Goal: Register for event/course

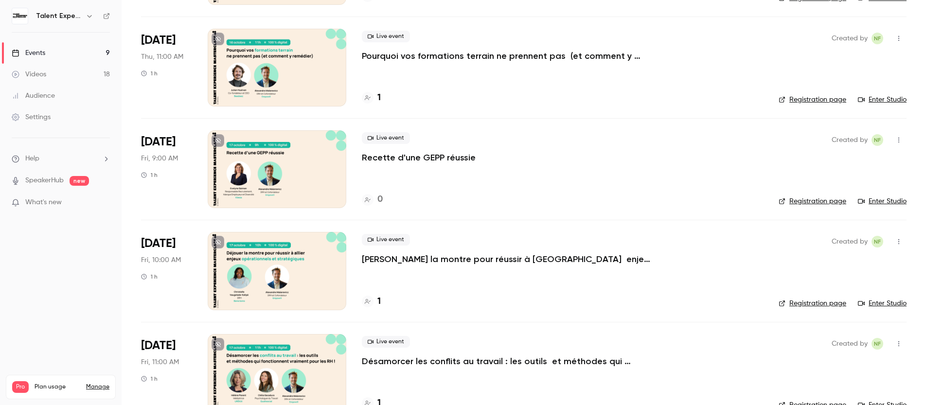
scroll to position [588, 0]
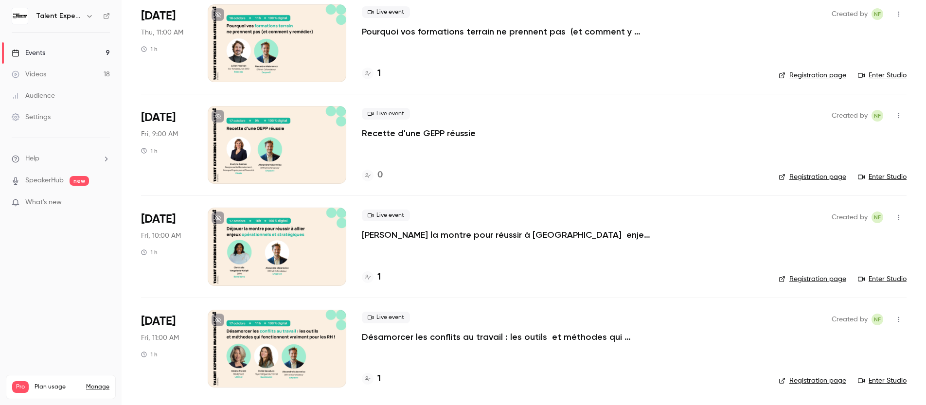
click at [239, 319] on div at bounding box center [277, 349] width 139 height 78
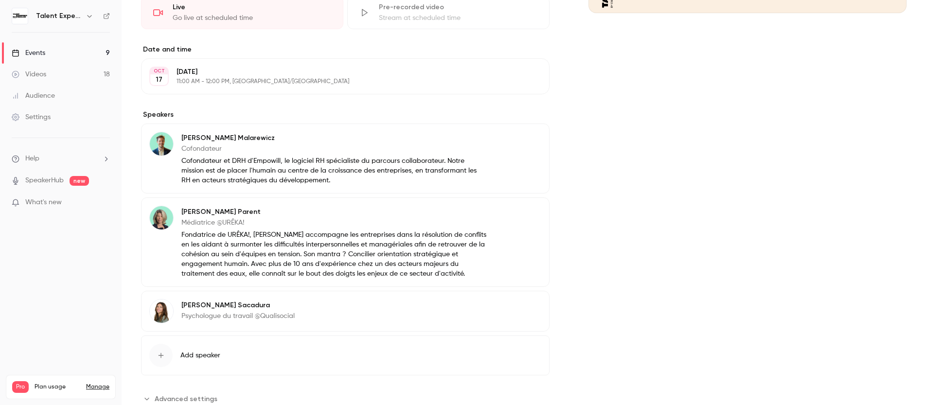
scroll to position [269, 0]
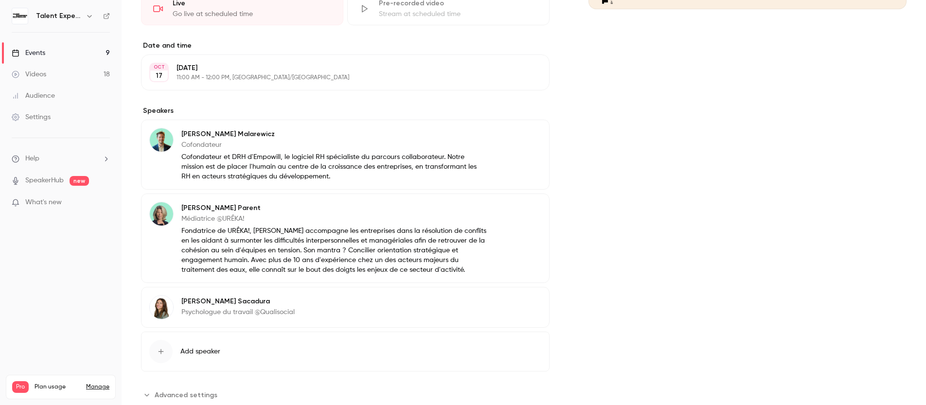
click at [247, 232] on p "Fondatrice de URÊKA!, [PERSON_NAME] accompagne les entreprises dans la résoluti…" at bounding box center [333, 250] width 305 height 49
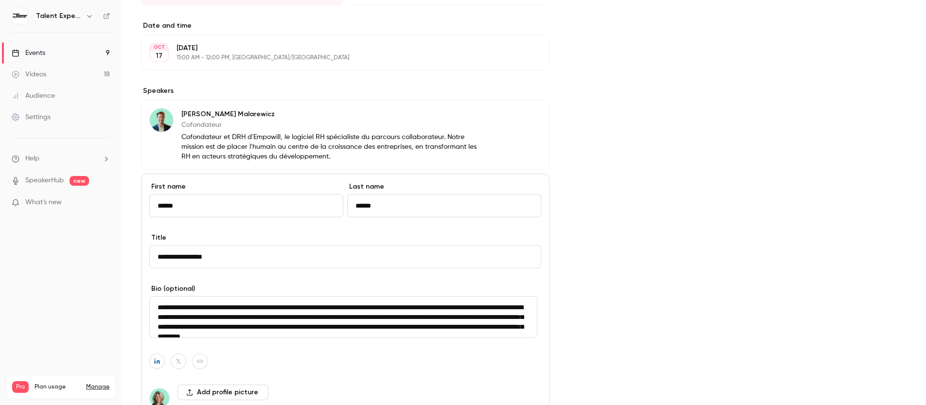
scroll to position [488, 0]
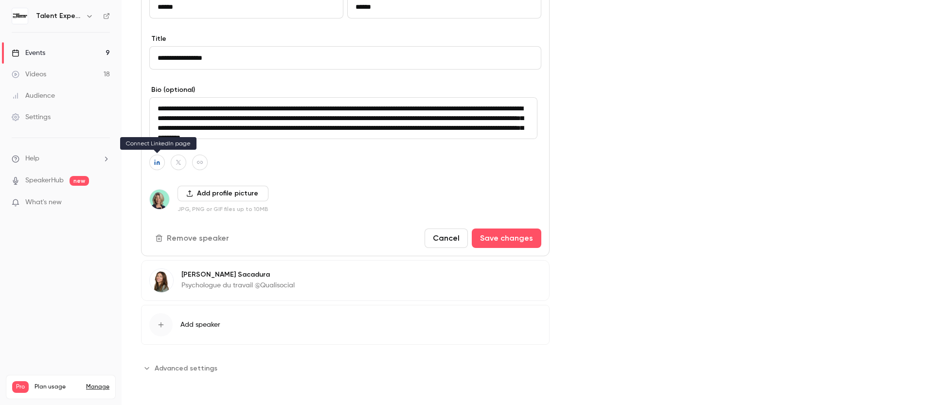
click at [158, 164] on icon "button" at bounding box center [157, 162] width 7 height 6
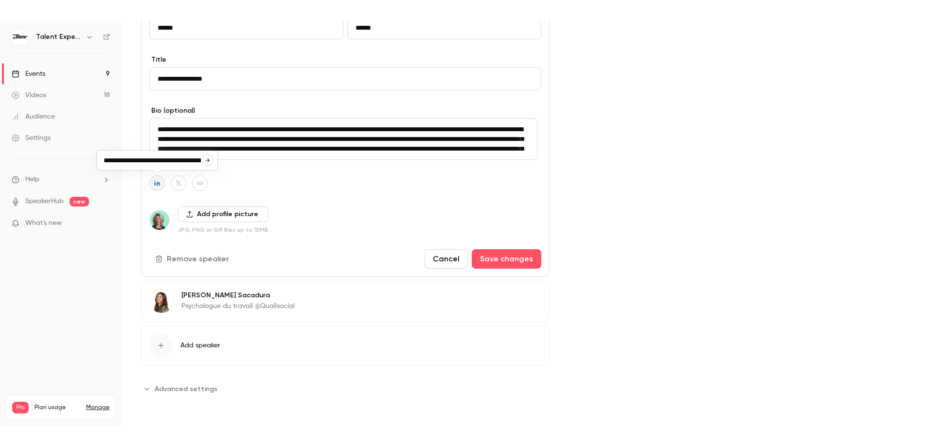
scroll to position [0, 28]
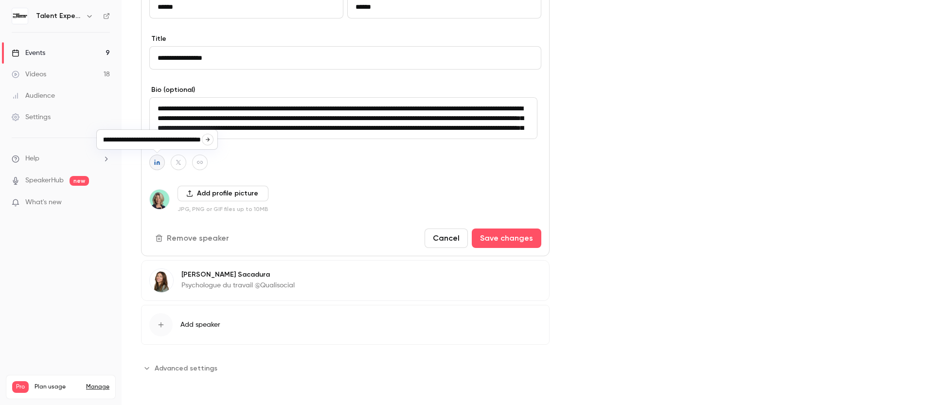
click at [176, 139] on input "**********" at bounding box center [152, 139] width 99 height 9
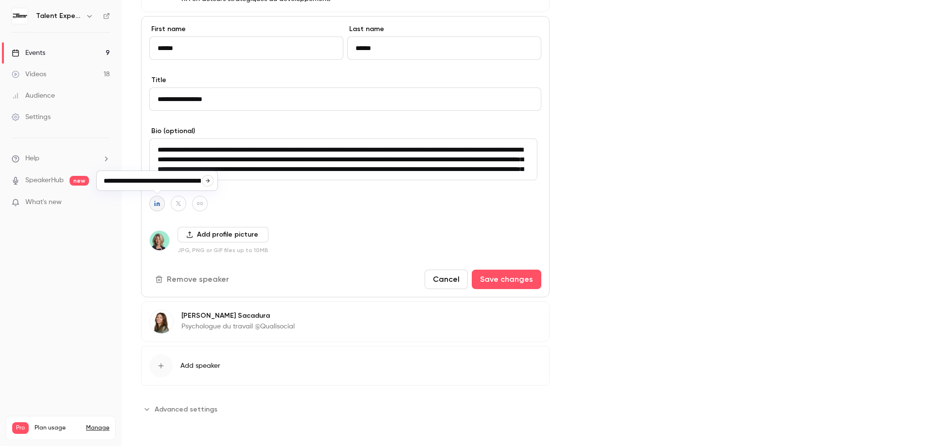
scroll to position [447, 0]
